Goal: Transaction & Acquisition: Purchase product/service

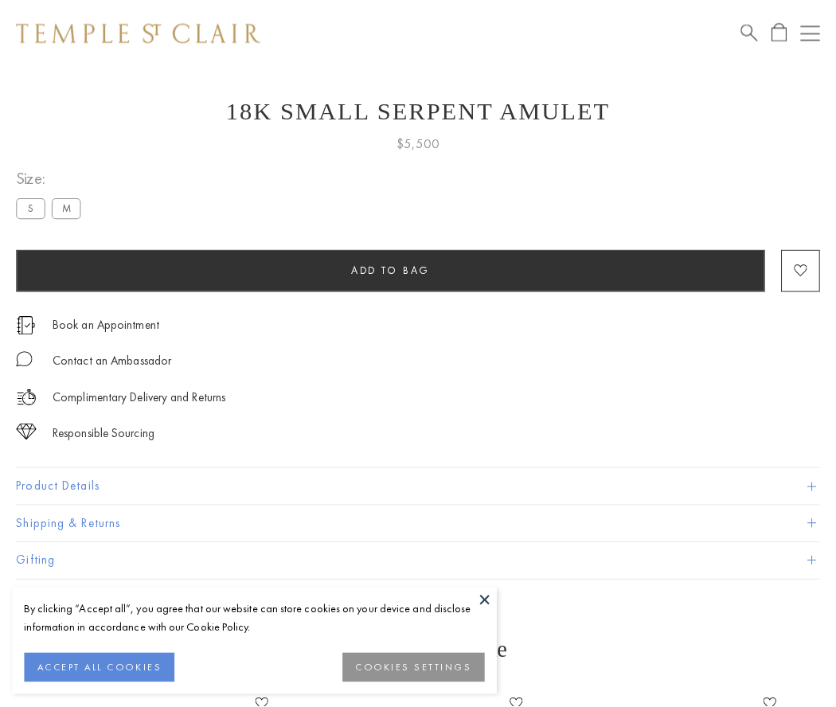
scroll to position [64, 0]
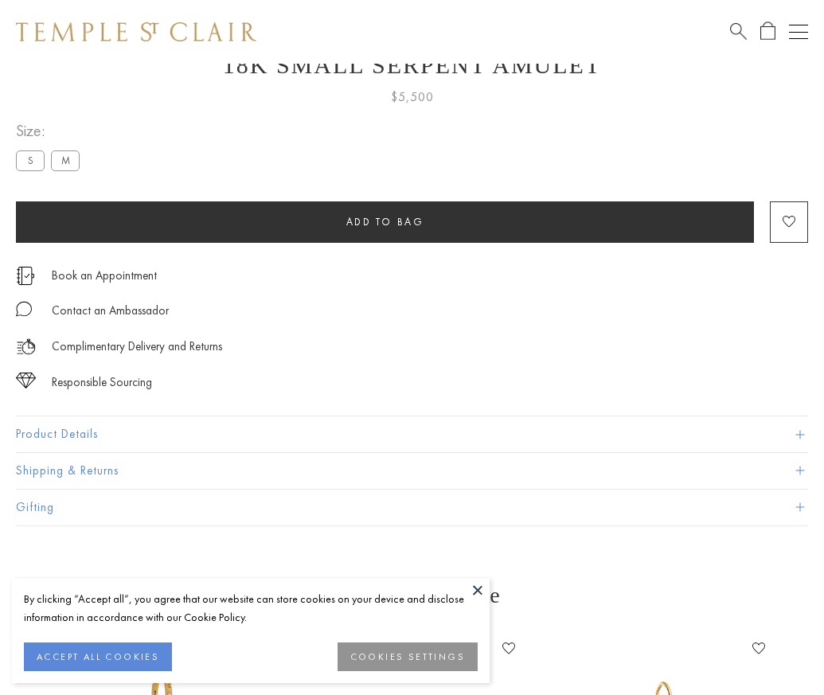
click at [385, 221] on span "Add to bag" at bounding box center [385, 222] width 78 height 14
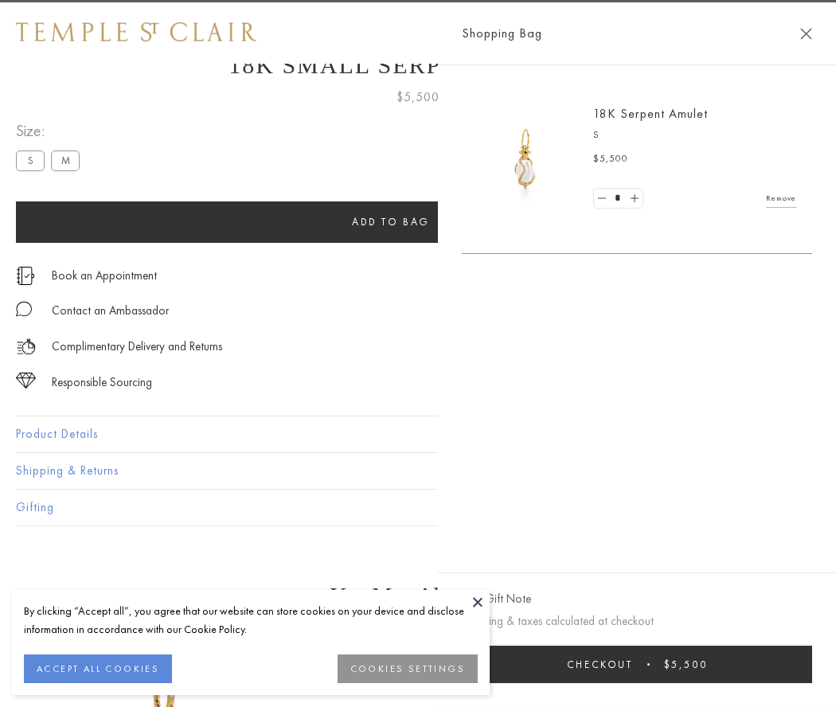
click at [812, 664] on button "Checkout $5,500" at bounding box center [637, 664] width 350 height 37
